Goal: Navigation & Orientation: Go to known website

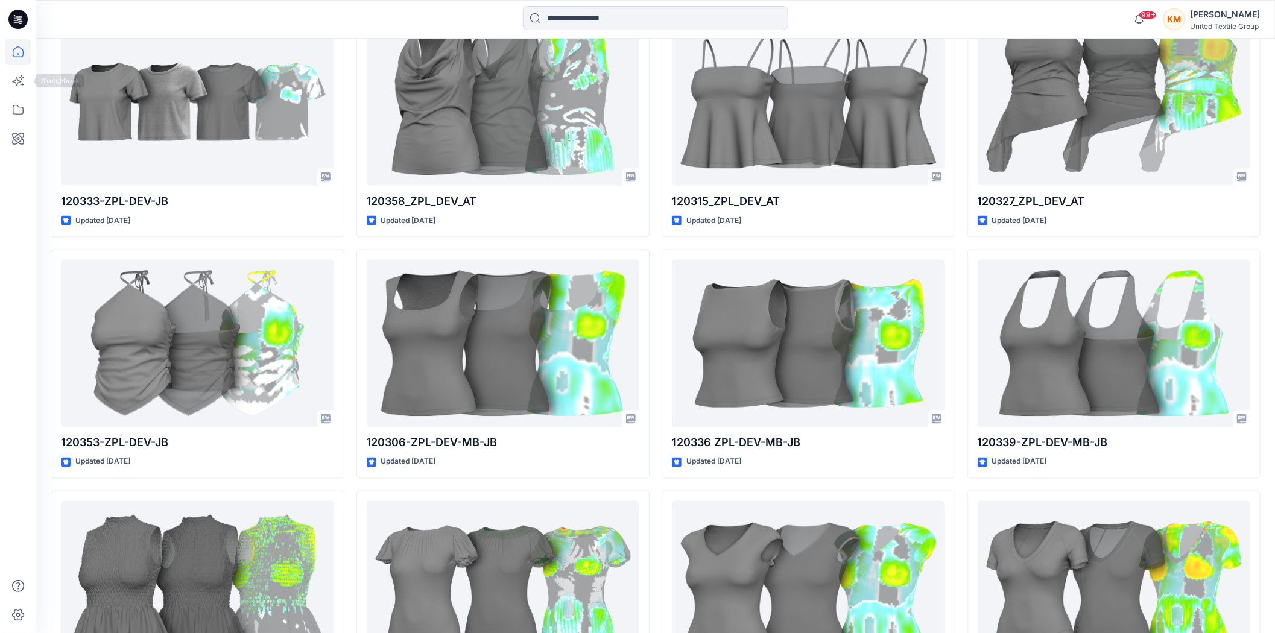
scroll to position [9615, 0]
click at [16, 52] on icon at bounding box center [18, 52] width 27 height 27
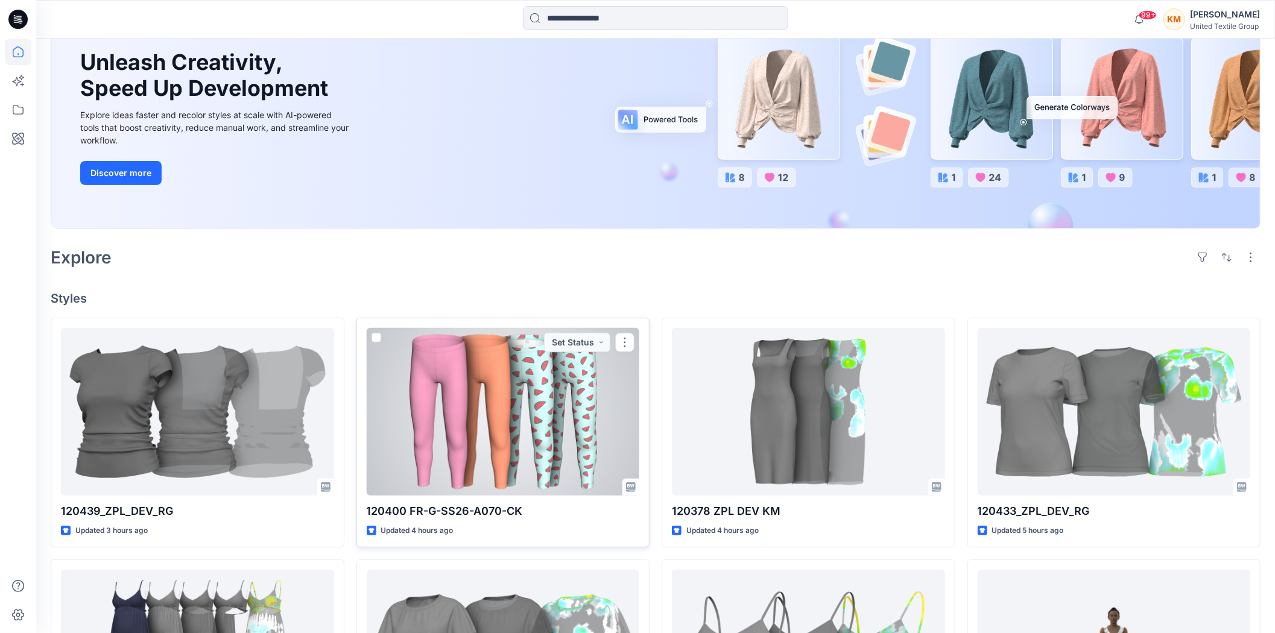
scroll to position [134, 0]
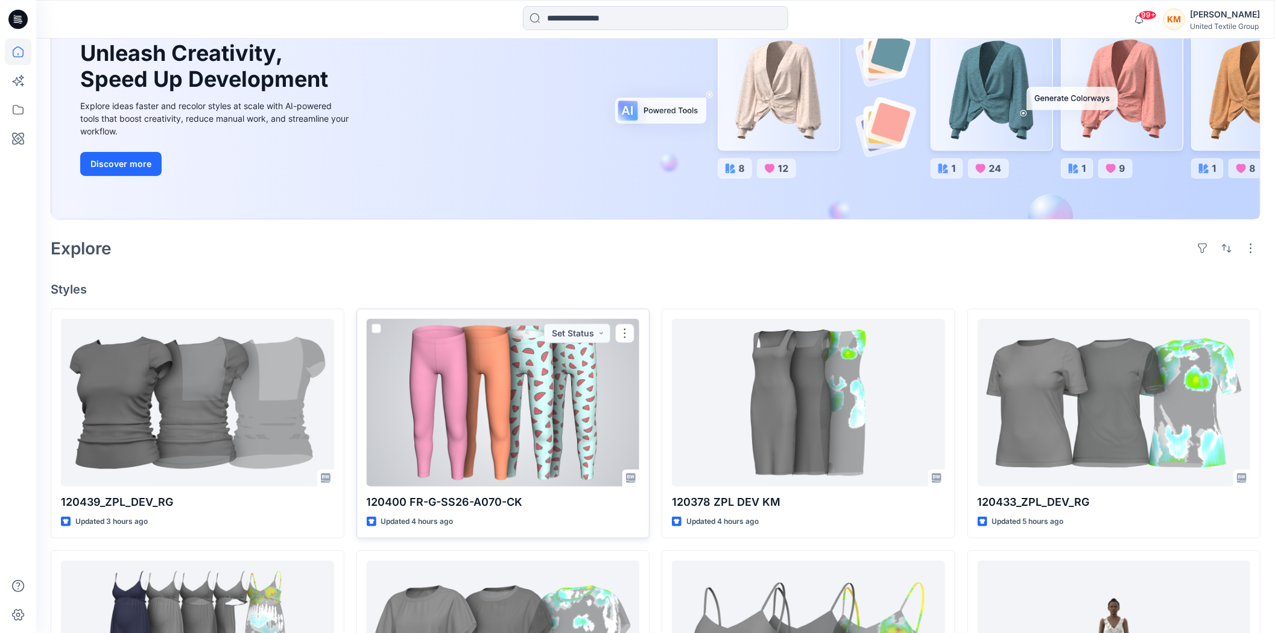
click at [531, 408] on div at bounding box center [503, 403] width 273 height 168
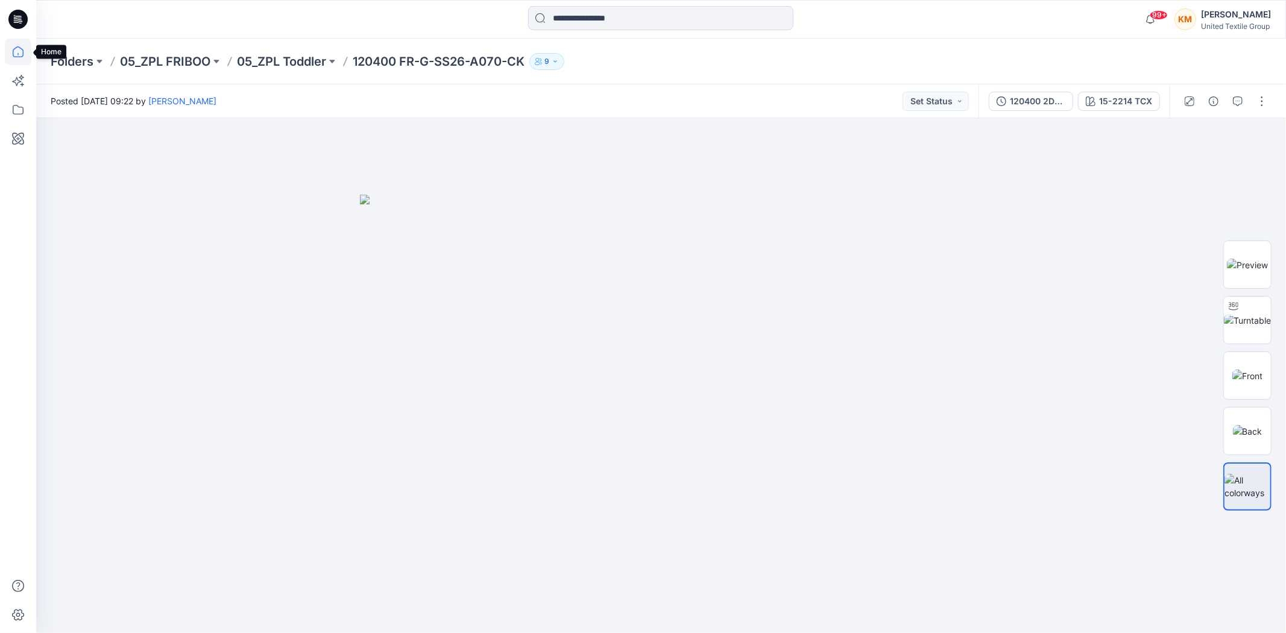
click at [18, 49] on icon at bounding box center [18, 52] width 27 height 27
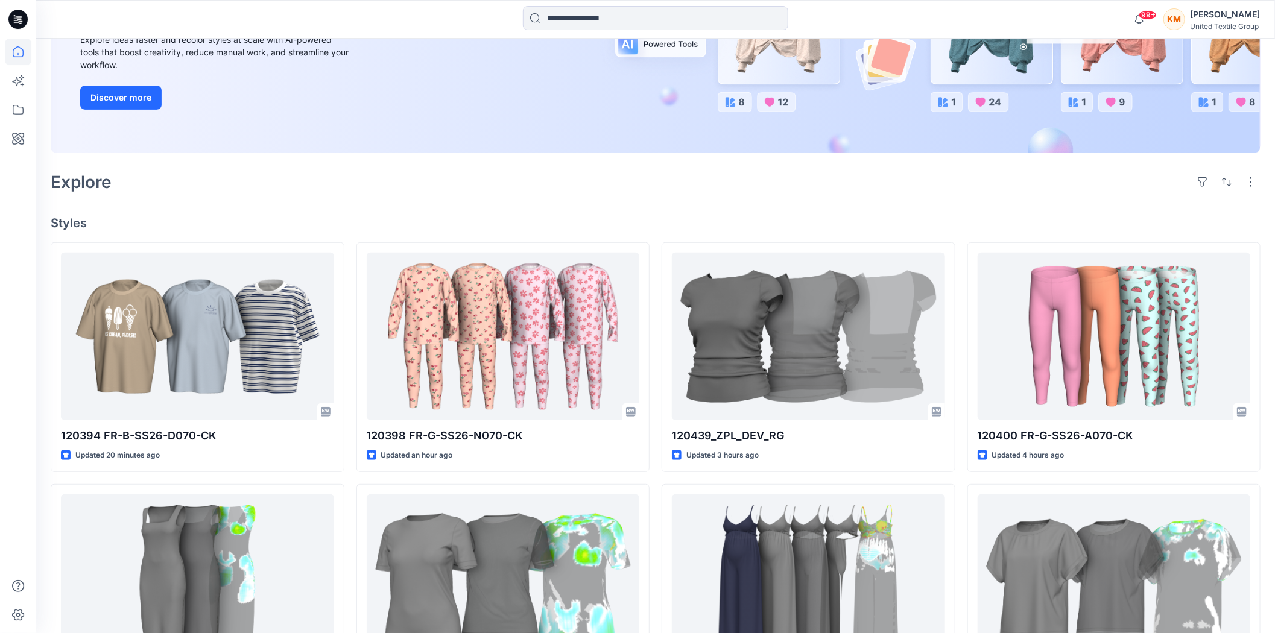
scroll to position [201, 0]
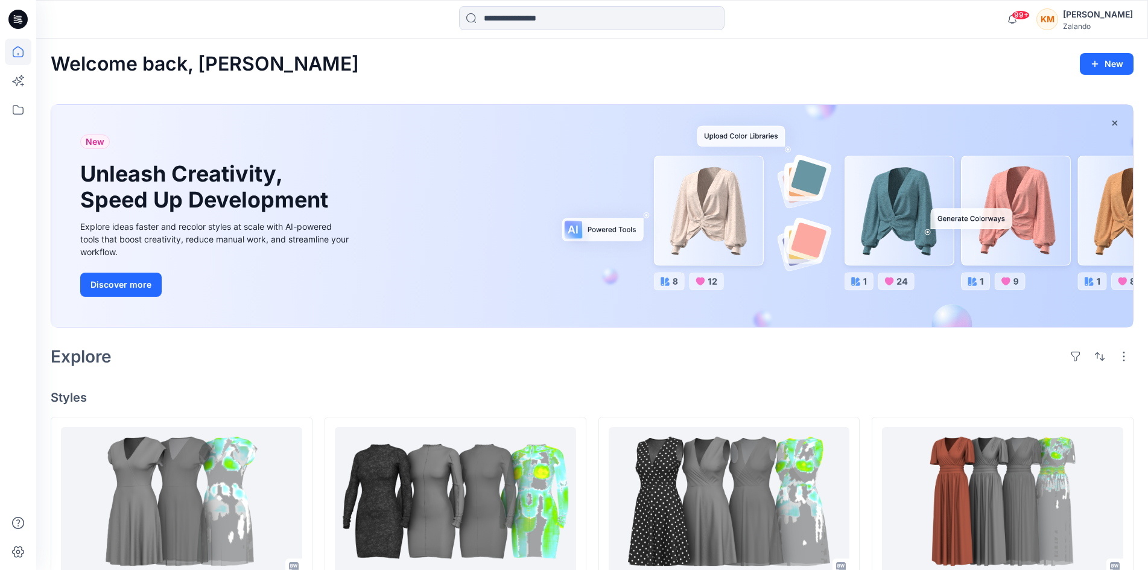
scroll to position [121, 0]
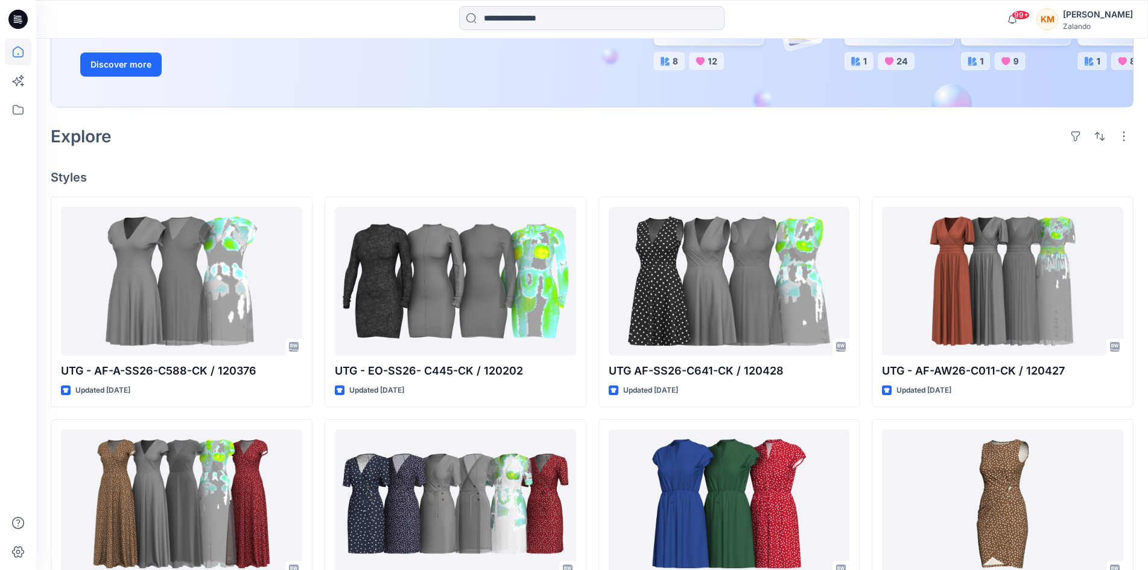
scroll to position [241, 0]
